Goal: Task Accomplishment & Management: Manage account settings

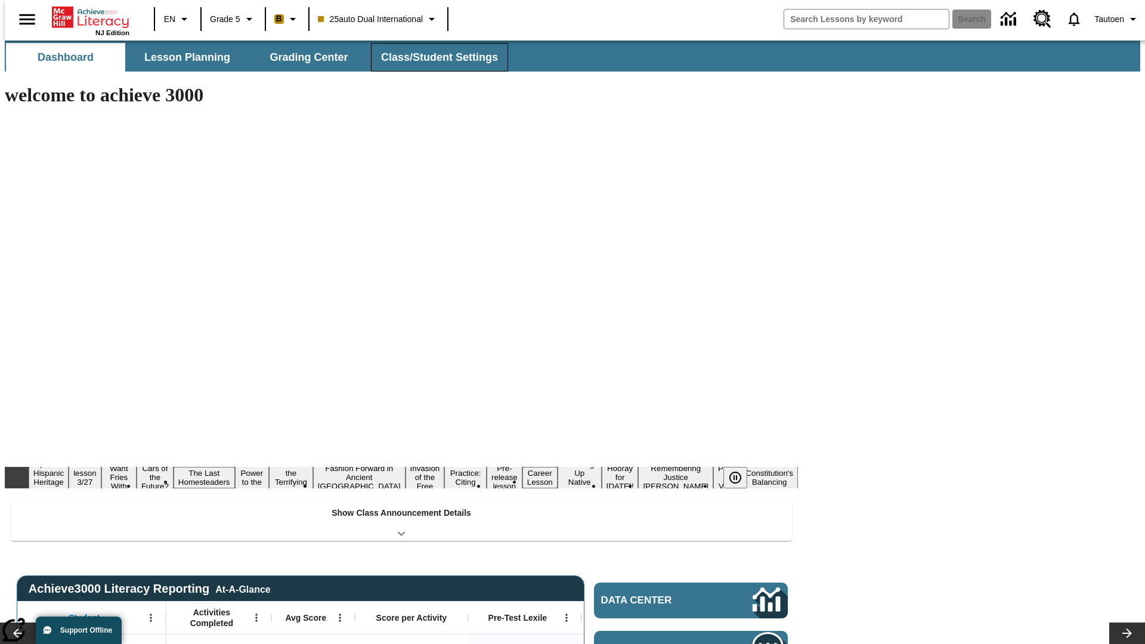
click at [433, 57] on button "Class/Student Settings" at bounding box center [439, 57] width 137 height 29
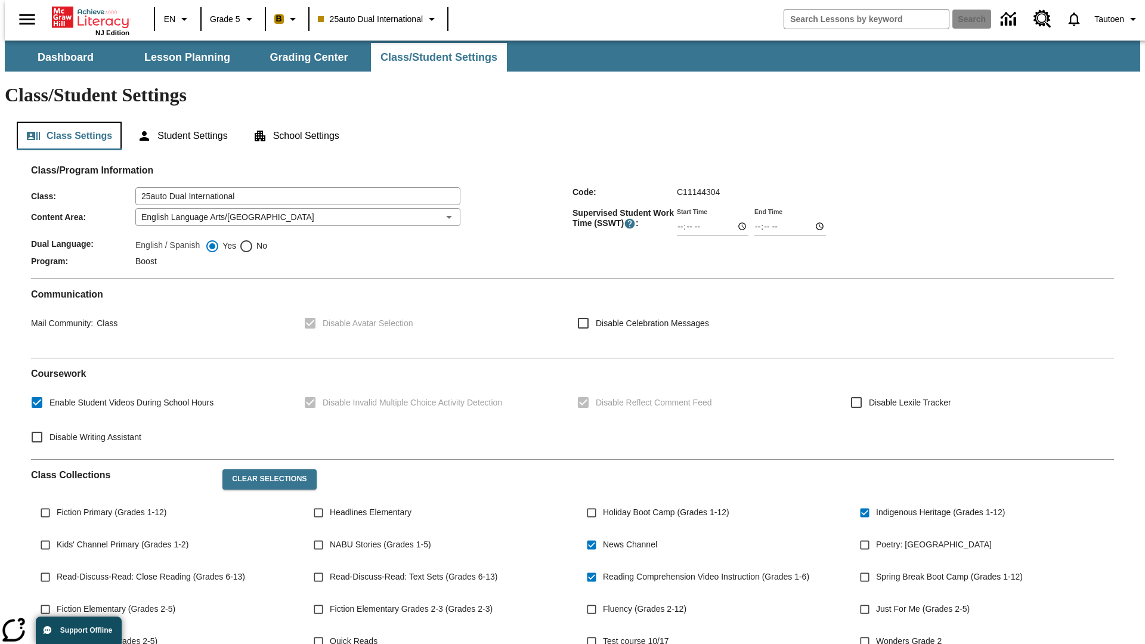
click at [64, 122] on button "Class Settings" at bounding box center [69, 136] width 105 height 29
click at [253, 240] on span "No" at bounding box center [260, 246] width 14 height 13
click at [253, 239] on input "No" at bounding box center [246, 246] width 14 height 14
radio input "true"
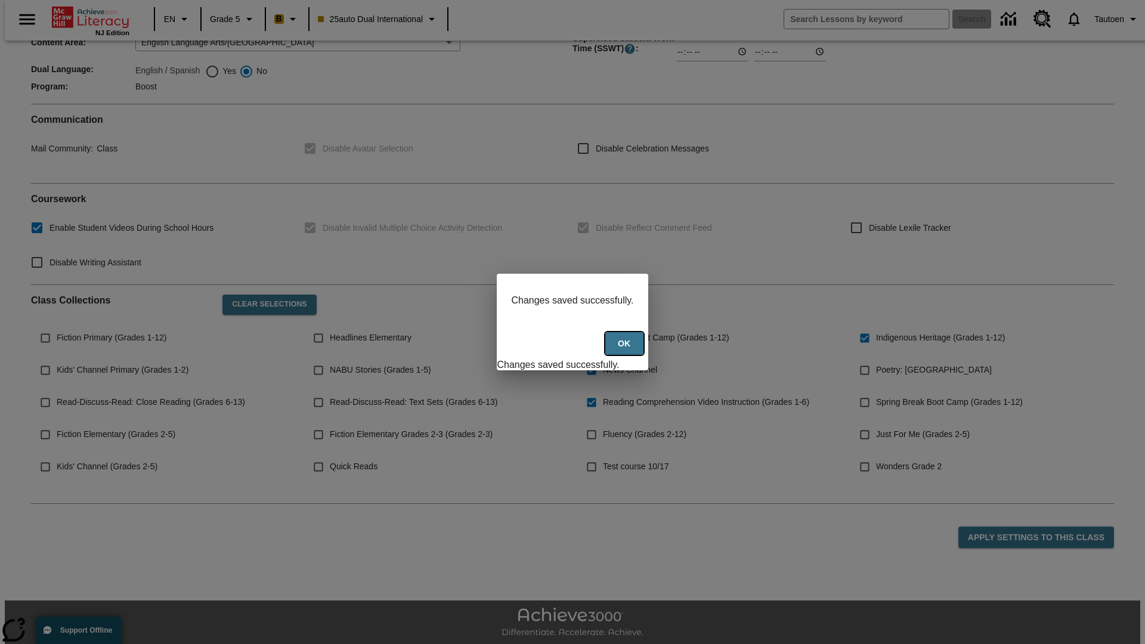
click at [626, 350] on button "Ok" at bounding box center [624, 343] width 38 height 23
